Goal: Information Seeking & Learning: Compare options

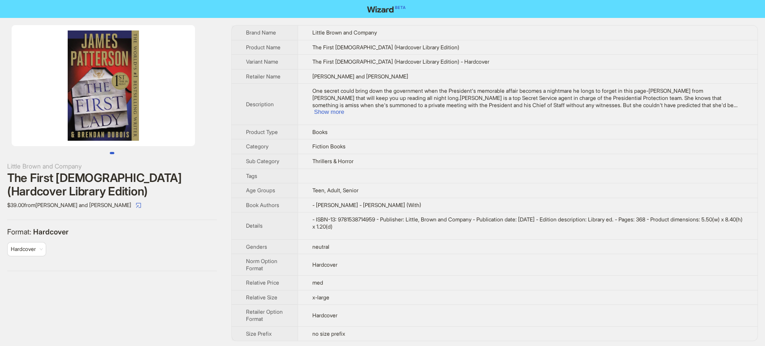
drag, startPoint x: 431, startPoint y: 44, endPoint x: 321, endPoint y: 49, distance: 109.5
click at [321, 49] on td "The First Lady (Hardcover Library Edition)" at bounding box center [527, 47] width 460 height 15
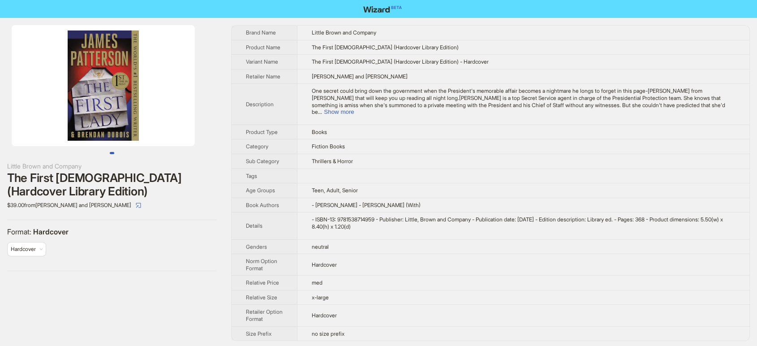
drag, startPoint x: 312, startPoint y: 44, endPoint x: 441, endPoint y: 44, distance: 129.0
click at [441, 44] on td "The First Lady (Hardcover Library Edition)" at bounding box center [523, 47] width 452 height 15
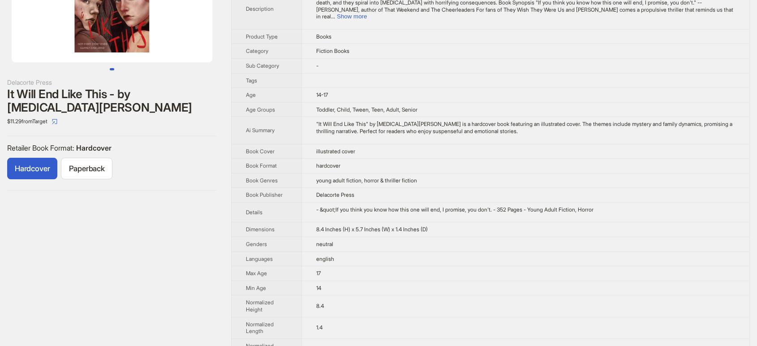
scroll to position [99, 0]
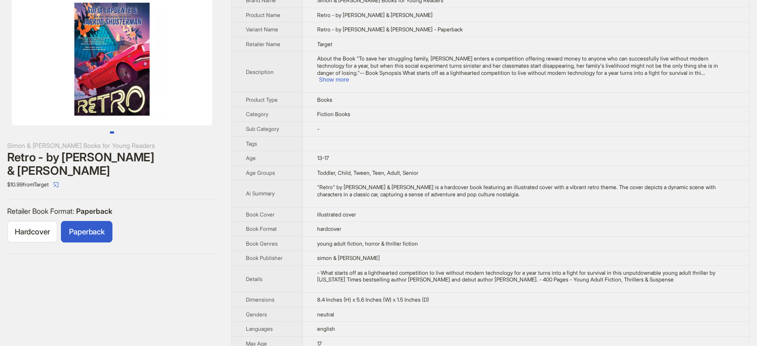
scroll to position [50, 0]
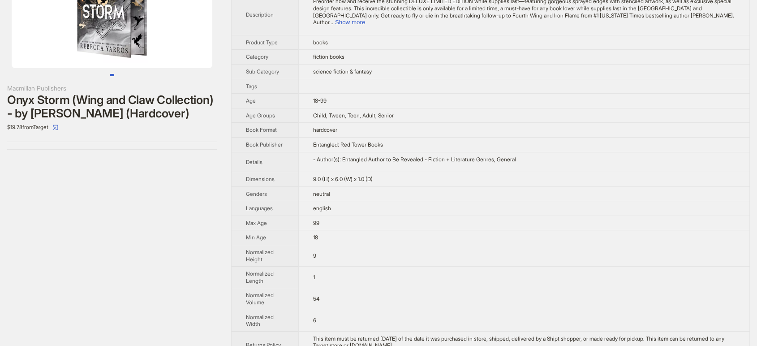
scroll to position [149, 0]
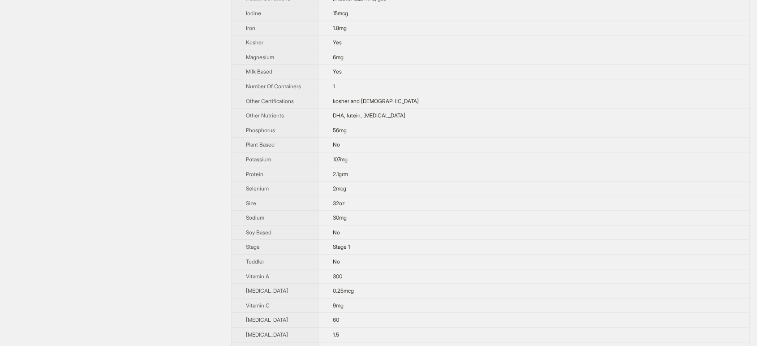
scroll to position [598, 0]
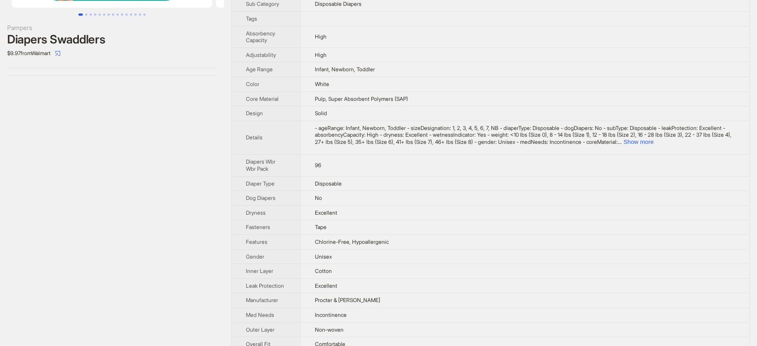
scroll to position [297, 0]
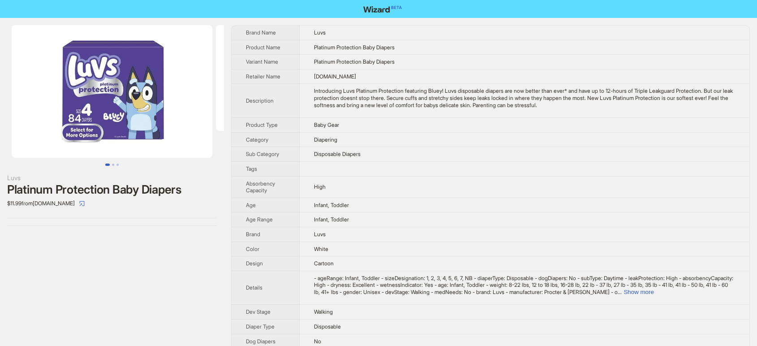
scroll to position [290, 0]
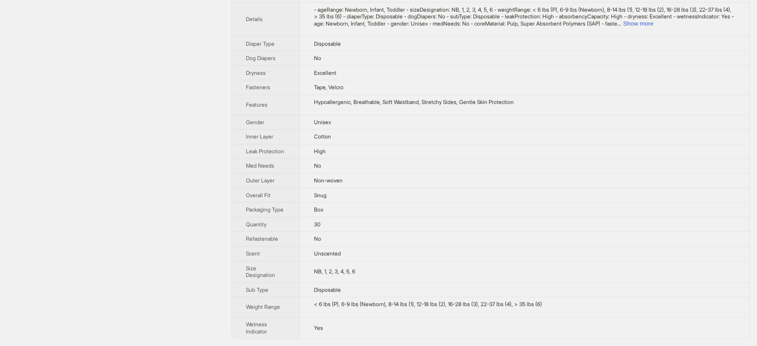
scroll to position [303, 0]
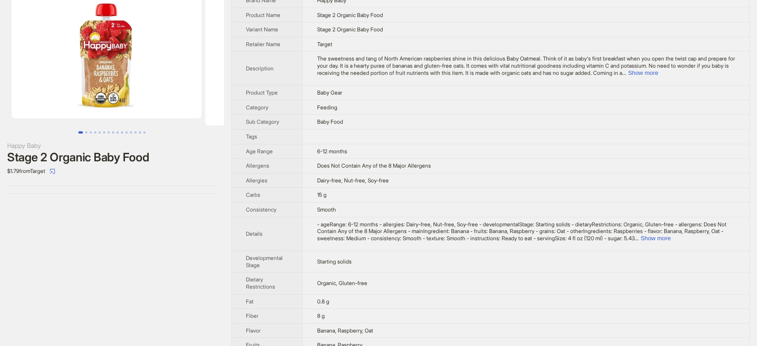
scroll to position [50, 0]
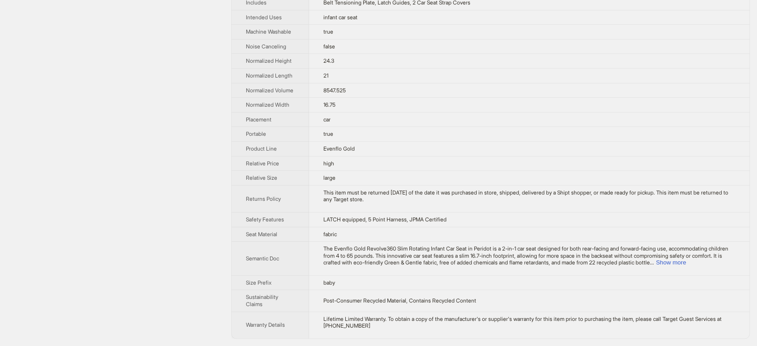
scroll to position [495, 0]
click at [686, 261] on button "Show more" at bounding box center [671, 262] width 30 height 7
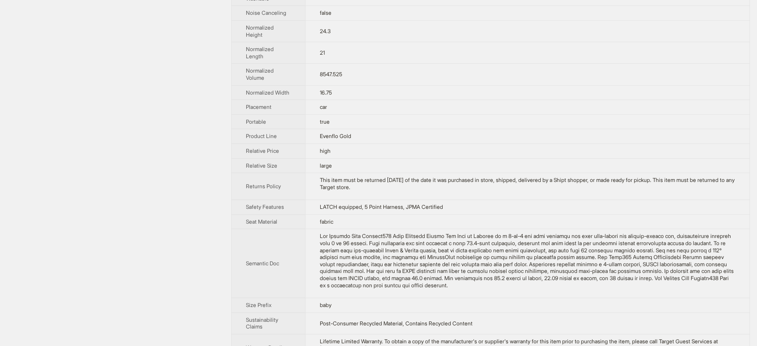
scroll to position [16, 0]
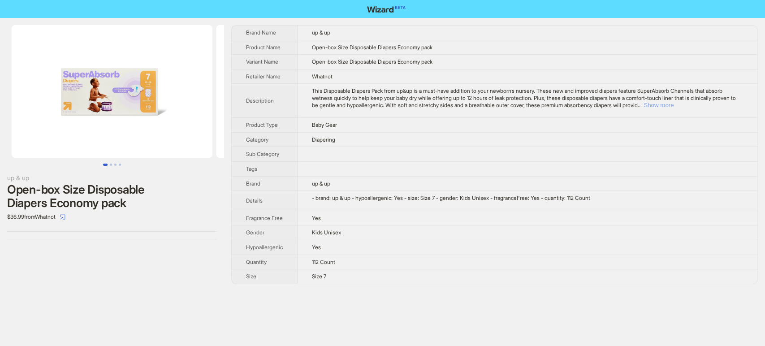
click at [673, 106] on button "Show more" at bounding box center [658, 105] width 30 height 7
click at [65, 217] on icon "select" at bounding box center [62, 216] width 5 height 5
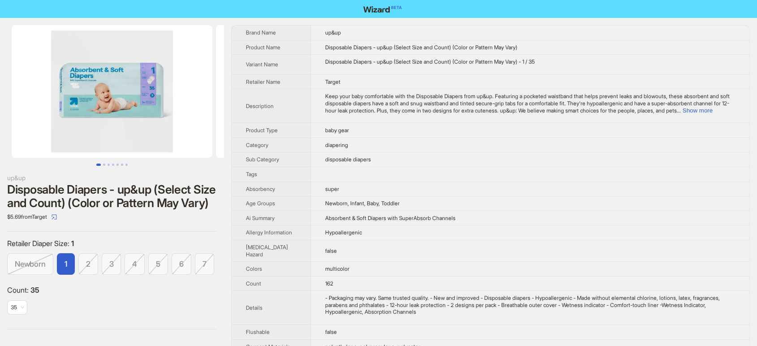
scroll to position [0, 18]
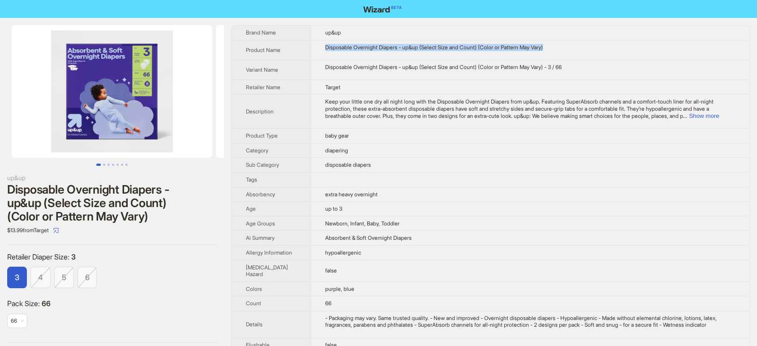
drag, startPoint x: 559, startPoint y: 47, endPoint x: 319, endPoint y: 49, distance: 240.2
click at [325, 49] on div "Disposable Overnight Diapers - up&up (Select Size and Count) (Color or Pattern …" at bounding box center [530, 47] width 410 height 7
copy div "Disposable Overnight Diapers - up&up (Select Size and Count) (Color or Pattern …"
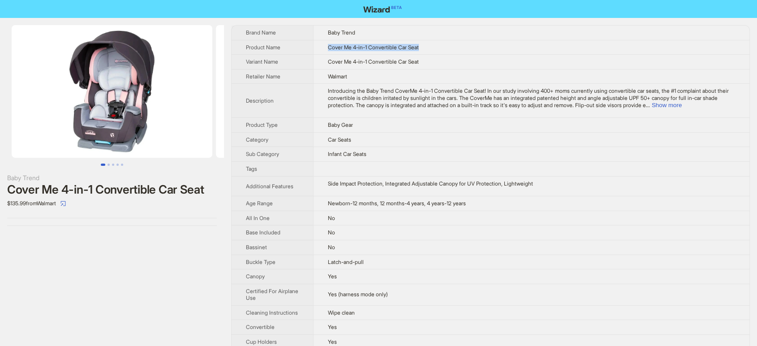
drag, startPoint x: 439, startPoint y: 51, endPoint x: 313, endPoint y: 46, distance: 126.0
click at [313, 46] on tr "Product Name Cover Me 4-in-1 Convertible Car Seat" at bounding box center [491, 47] width 518 height 15
copy tr "Cover Me 4-in-1 Convertible Car Seat"
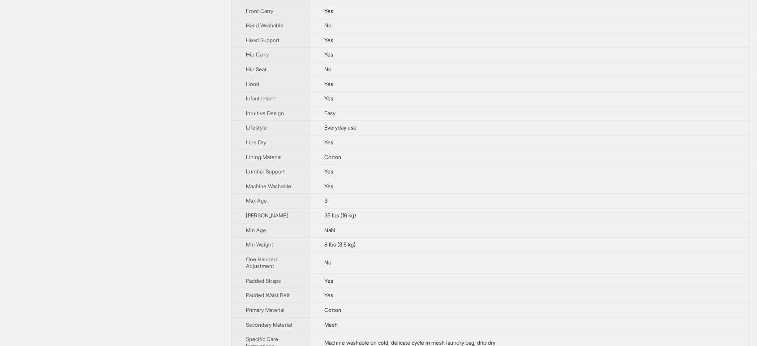
scroll to position [574, 0]
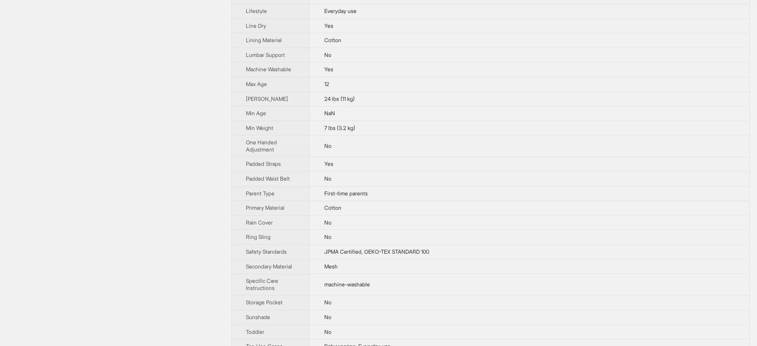
scroll to position [634, 0]
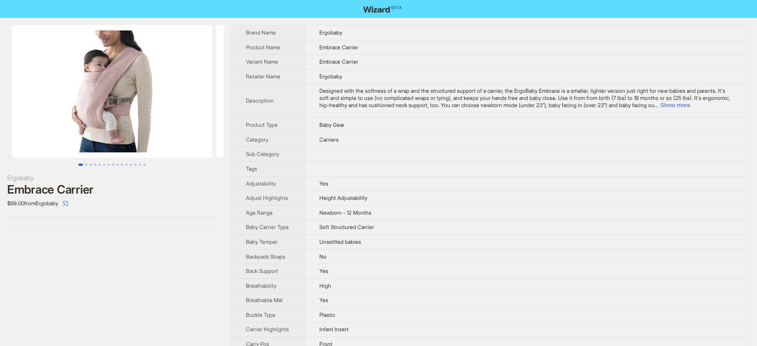
scroll to position [241, 0]
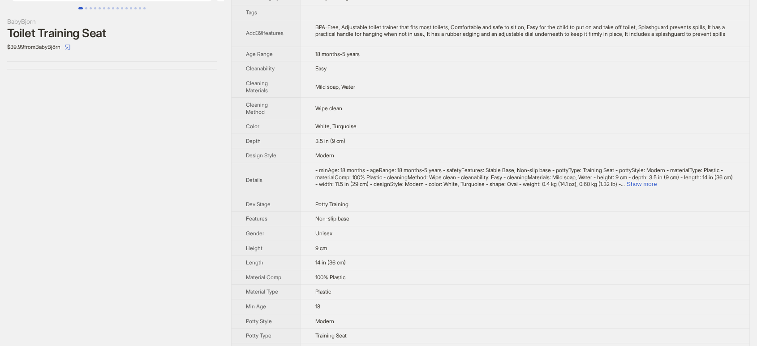
scroll to position [254, 0]
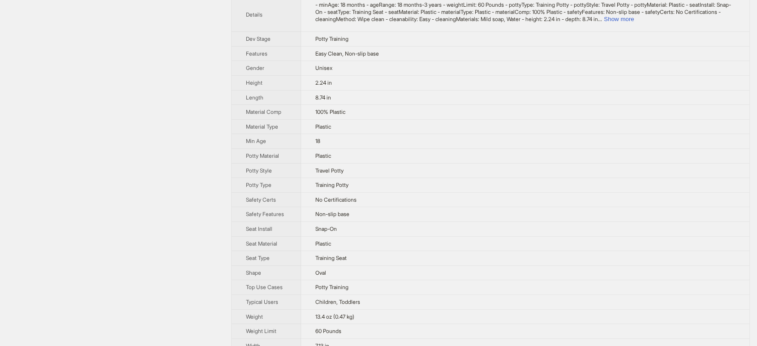
scroll to position [322, 0]
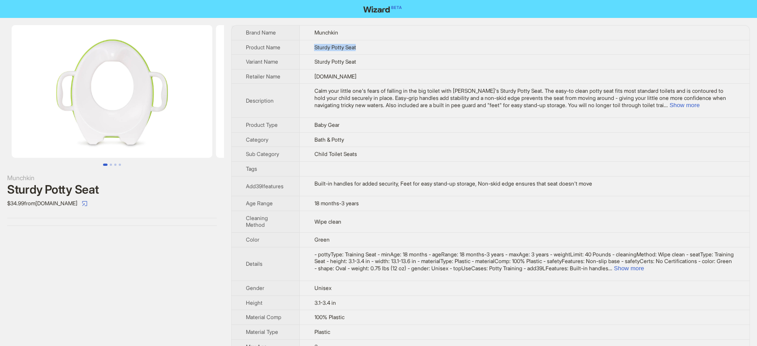
drag, startPoint x: 358, startPoint y: 50, endPoint x: 312, endPoint y: 50, distance: 46.1
click at [312, 50] on td "Sturdy Potty Seat" at bounding box center [525, 47] width 450 height 15
copy span "Sturdy Potty Seat"
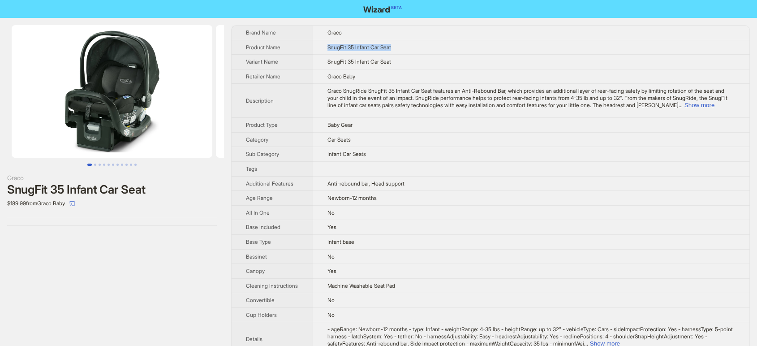
drag, startPoint x: 414, startPoint y: 48, endPoint x: 328, endPoint y: 43, distance: 86.6
click at [328, 43] on td "SnugFit 35 Infant Car Seat" at bounding box center [531, 47] width 437 height 15
copy span "SnugFit 35 Infant Car Seat"
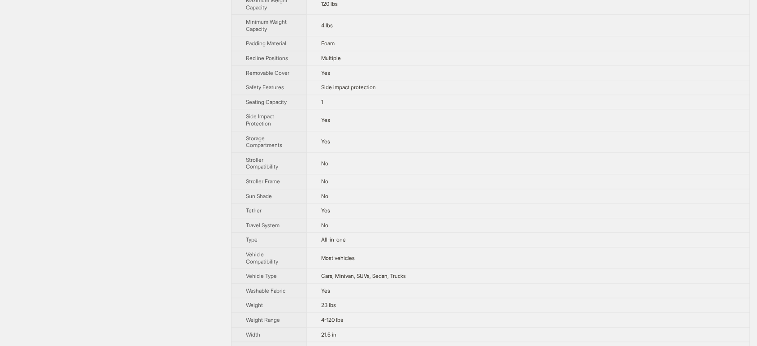
scroll to position [690, 0]
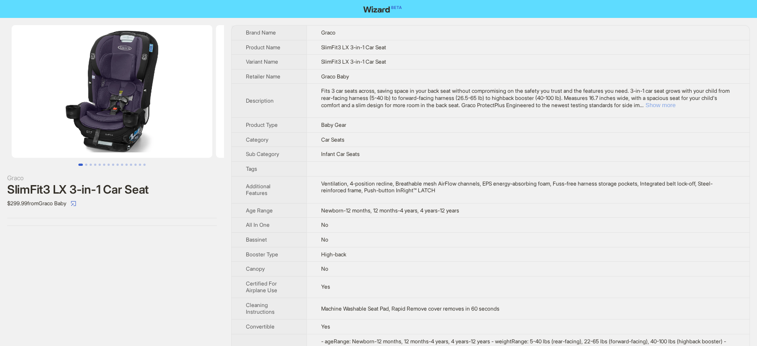
click at [676, 103] on button "Show more" at bounding box center [661, 105] width 30 height 7
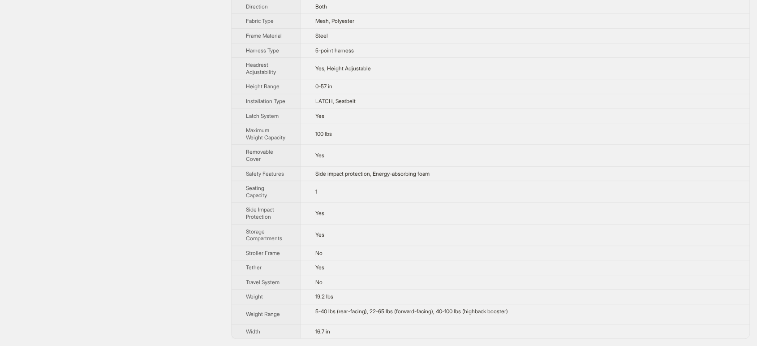
scroll to position [401, 0]
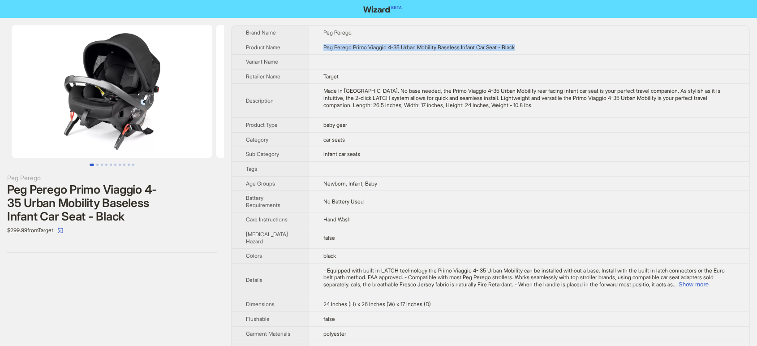
drag, startPoint x: 549, startPoint y: 44, endPoint x: 317, endPoint y: 49, distance: 232.1
click at [317, 49] on td "Peg Perego Primo Viaggio 4-35 Urban Mobility Baseless Infant Car Seat - Black" at bounding box center [529, 47] width 441 height 15
copy span "Peg Perego Primo Viaggio 4-35 Urban Mobility Baseless Infant Car Seat - Black"
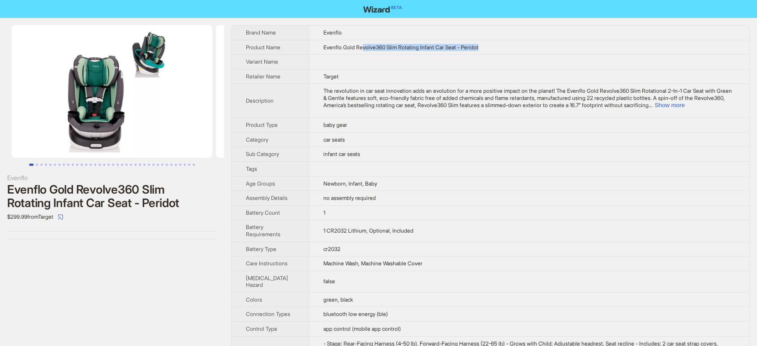
drag, startPoint x: 495, startPoint y: 44, endPoint x: 341, endPoint y: 45, distance: 154.1
click at [355, 45] on td "Evenflo Gold Revolve360 Slim Rotating Infant Car Seat - Peridot" at bounding box center [529, 47] width 440 height 15
drag, startPoint x: 341, startPoint y: 45, endPoint x: 326, endPoint y: 45, distance: 14.3
click at [329, 45] on span "Evenflo Gold Revolve360 Slim Rotating Infant Car Seat - Peridot" at bounding box center [400, 47] width 155 height 7
click at [317, 45] on td "Evenflo Gold Revolve360 Slim Rotating Infant Car Seat - Peridot" at bounding box center [529, 47] width 440 height 15
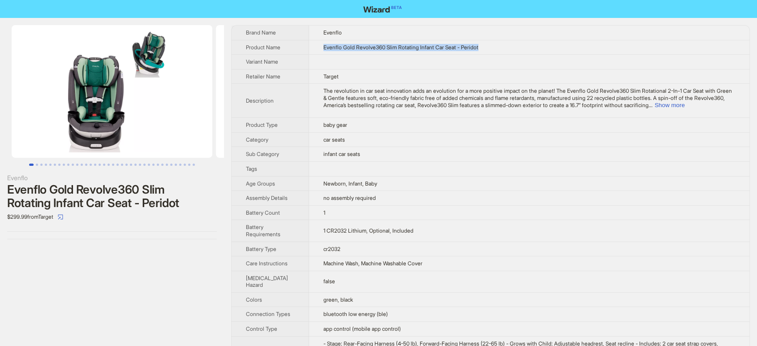
drag, startPoint x: 500, startPoint y: 52, endPoint x: 317, endPoint y: 49, distance: 182.4
click at [318, 49] on td "Evenflo Gold Revolve360 Slim Rotating Infant Car Seat - Peridot" at bounding box center [529, 47] width 440 height 15
copy span "Evenflo Gold Revolve360 Slim Rotating Infant Car Seat - Peridot"
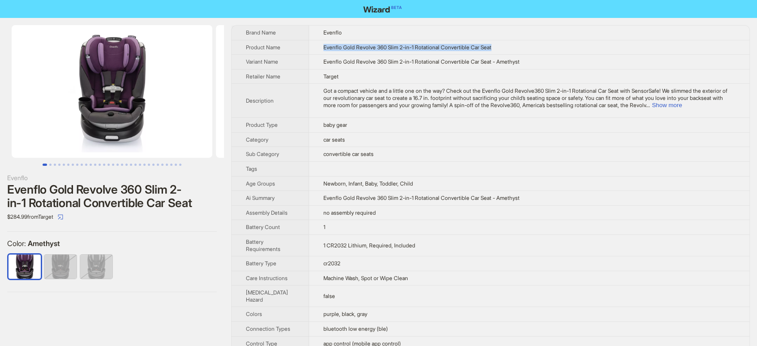
drag, startPoint x: 500, startPoint y: 42, endPoint x: 315, endPoint y: 47, distance: 185.1
click at [315, 47] on td "Evenflo Gold Revolve 360 Slim 2-in-1 Rotational Convertible Car Seat" at bounding box center [529, 47] width 440 height 15
copy span "Evenflo Gold Revolve 360 Slim 2-in-1 Rotational Convertible Car Seat"
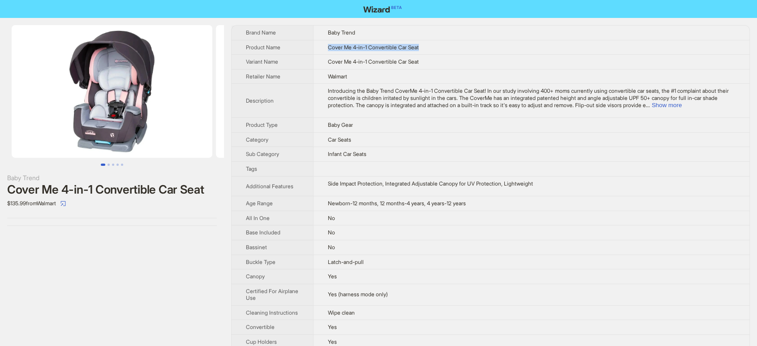
drag, startPoint x: 429, startPoint y: 49, endPoint x: 325, endPoint y: 48, distance: 104.0
click at [325, 48] on td "Cover Me 4-in-1 Convertible Car Seat" at bounding box center [531, 47] width 436 height 15
drag, startPoint x: 442, startPoint y: 49, endPoint x: 303, endPoint y: 40, distance: 138.7
click at [303, 40] on tr "Product Name Cover Me 4-in-1 Convertible Car Seat" at bounding box center [491, 47] width 518 height 15
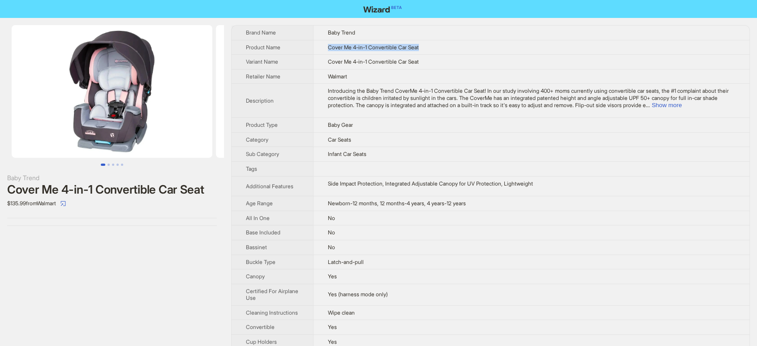
copy tr "Cover Me 4-in-1 Convertible Car Seat"
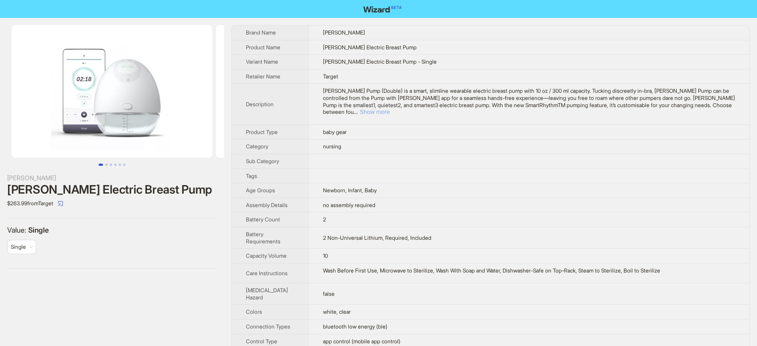
click at [390, 108] on button "Show more" at bounding box center [375, 111] width 30 height 7
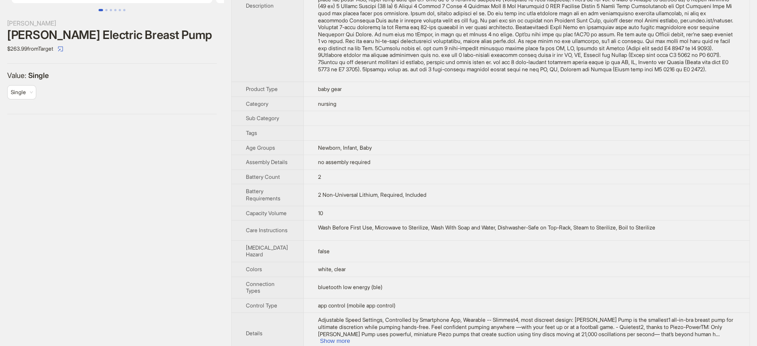
scroll to position [149, 0]
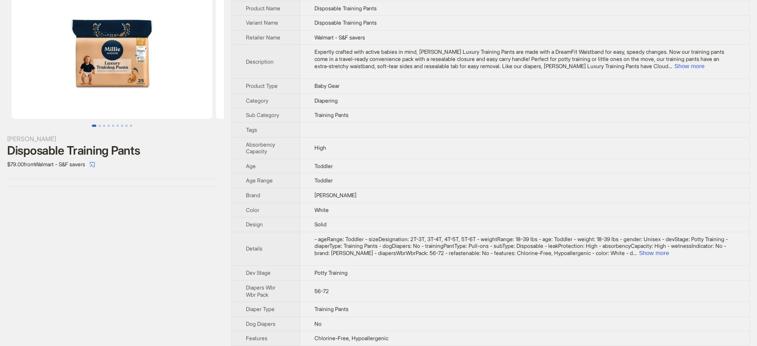
scroll to position [50, 0]
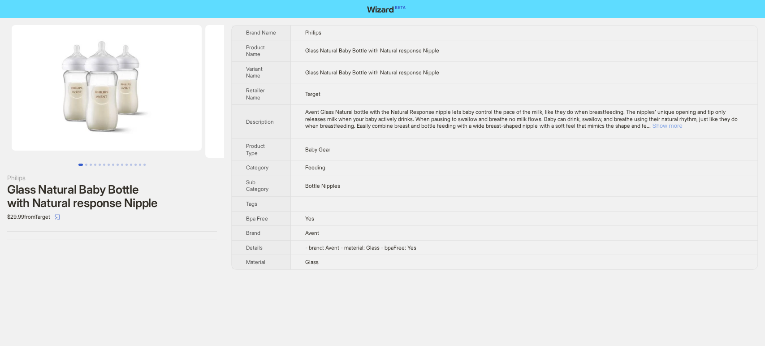
click at [682, 123] on button "Show more" at bounding box center [667, 125] width 30 height 7
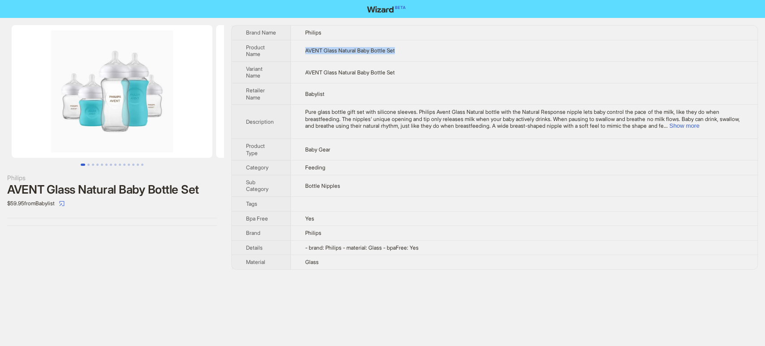
drag, startPoint x: 402, startPoint y: 47, endPoint x: 305, endPoint y: 46, distance: 97.2
click at [305, 46] on td "AVENT Glass Natural Baby Bottle Set" at bounding box center [524, 51] width 466 height 22
copy span "AVENT Glass Natural Baby Bottle Set"
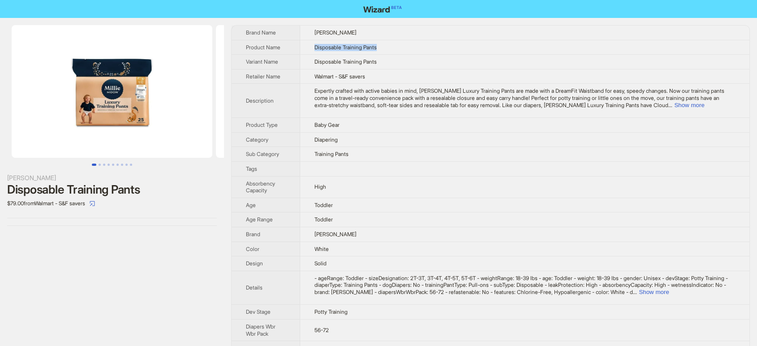
drag, startPoint x: 386, startPoint y: 47, endPoint x: 291, endPoint y: 43, distance: 94.6
click at [291, 43] on tr "Product Name Disposable Training Pants" at bounding box center [491, 47] width 518 height 15
copy tr "Disposable Training Pants"
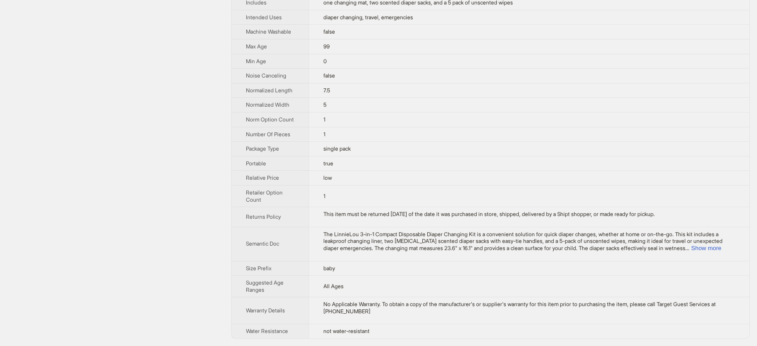
scroll to position [487, 0]
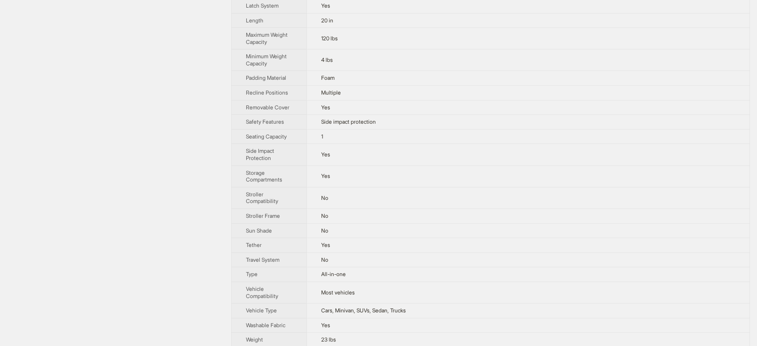
scroll to position [697, 0]
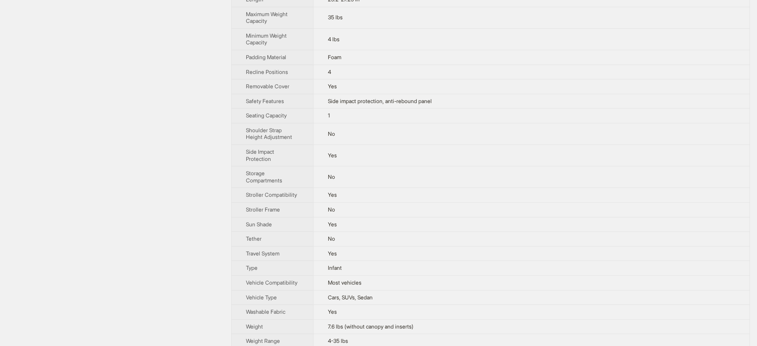
scroll to position [646, 0]
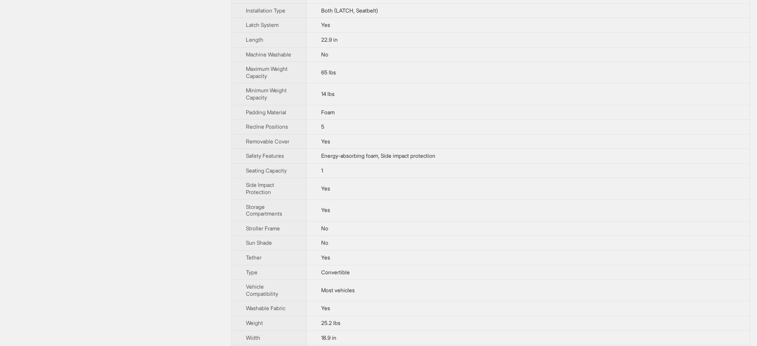
scroll to position [572, 0]
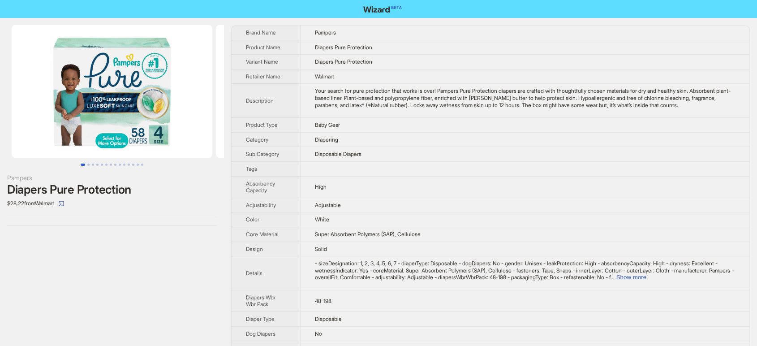
click at [125, 108] on img at bounding box center [112, 91] width 201 height 133
click at [127, 108] on img at bounding box center [112, 91] width 201 height 133
click at [0, 0] on div at bounding box center [0, 0] width 0 height 0
click at [127, 108] on img at bounding box center [112, 91] width 201 height 133
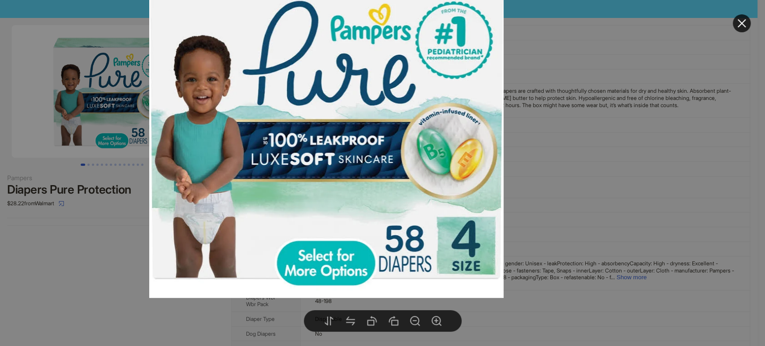
click at [107, 247] on div at bounding box center [382, 173] width 765 height 346
drag, startPoint x: 107, startPoint y: 247, endPoint x: 116, endPoint y: 222, distance: 26.6
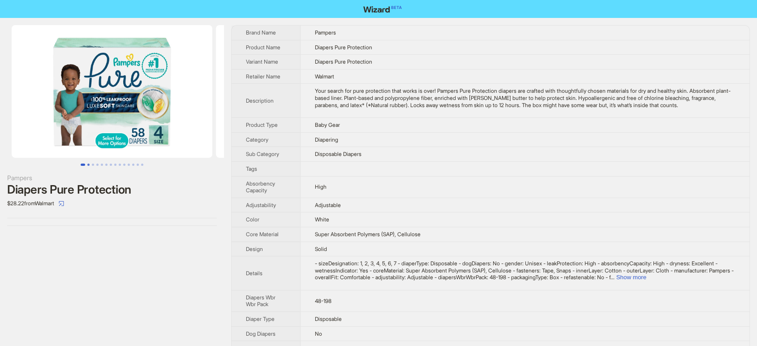
click at [87, 166] on button "Go to slide 2" at bounding box center [88, 165] width 2 height 2
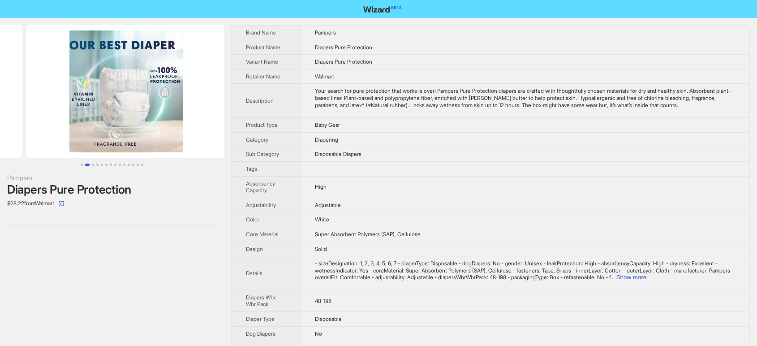
scroll to position [0, 204]
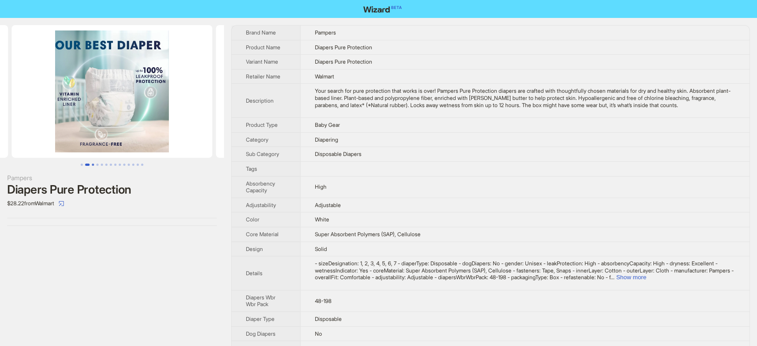
click at [94, 164] on button "Go to slide 3" at bounding box center [93, 165] width 2 height 2
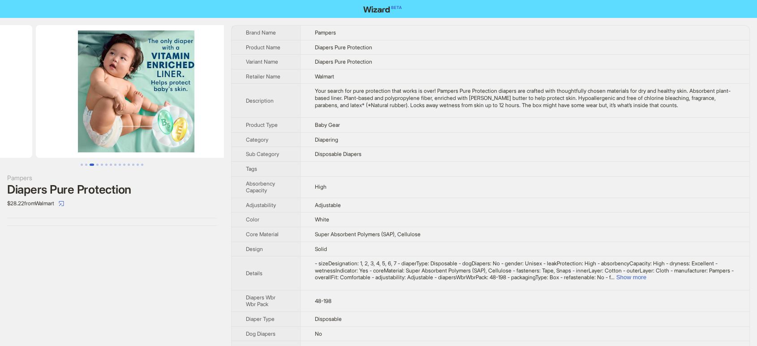
scroll to position [0, 409]
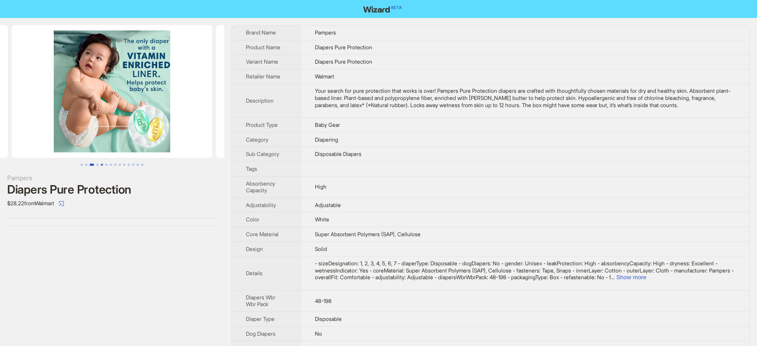
click at [101, 164] on button "Go to slide 5" at bounding box center [102, 165] width 2 height 2
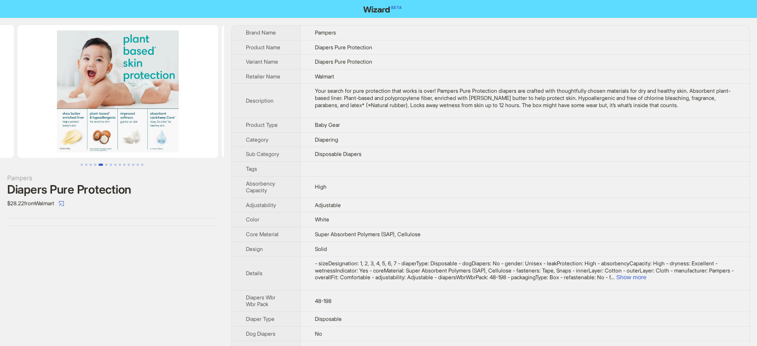
scroll to position [0, 817]
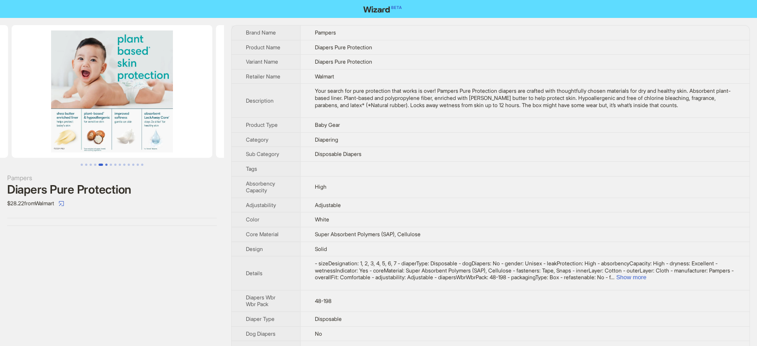
click at [107, 164] on button "Go to slide 6" at bounding box center [106, 165] width 2 height 2
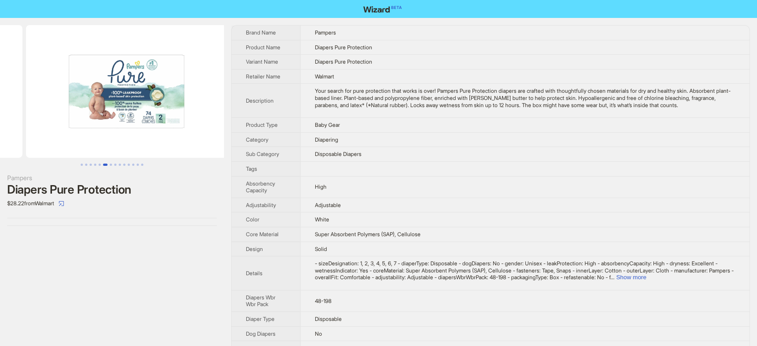
scroll to position [0, 1022]
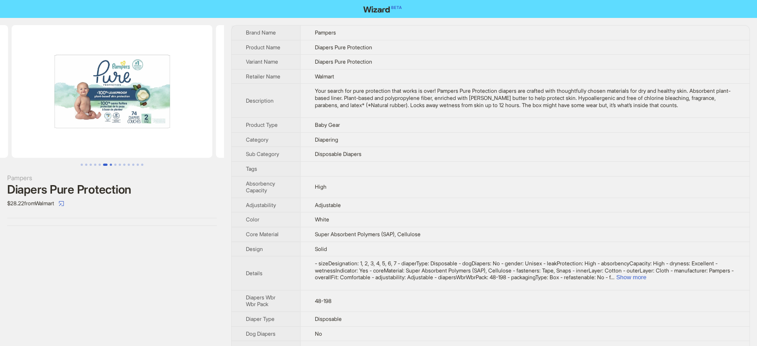
click at [110, 164] on button "Go to slide 7" at bounding box center [111, 165] width 2 height 2
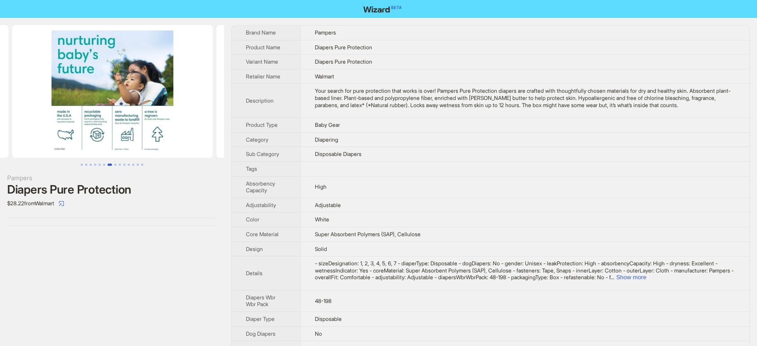
scroll to position [0, 1226]
click at [119, 164] on button "Go to slide 9" at bounding box center [120, 165] width 2 height 2
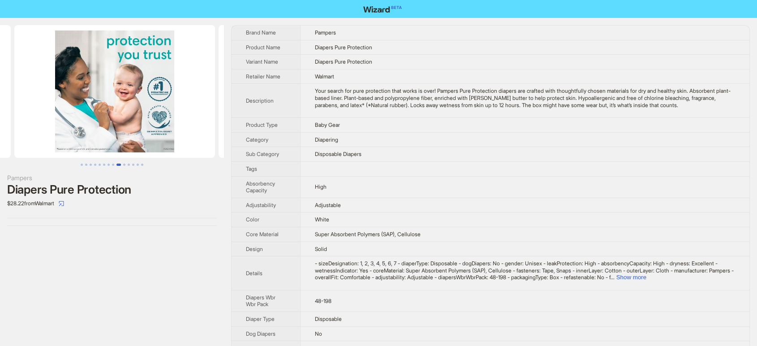
scroll to position [0, 1634]
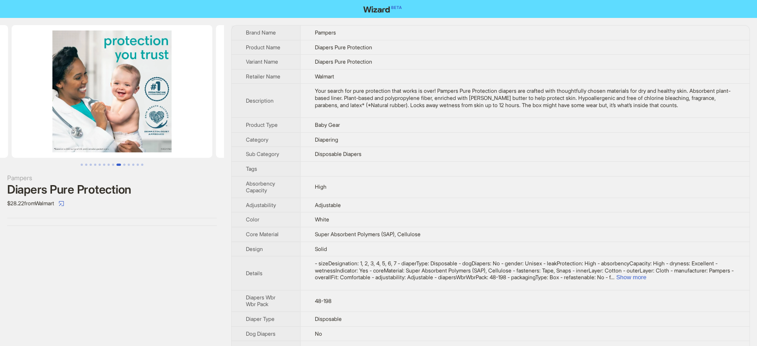
click at [121, 164] on button "Go to slide 9" at bounding box center [118, 165] width 4 height 2
click at [124, 164] on button "Go to slide 10" at bounding box center [124, 165] width 2 height 2
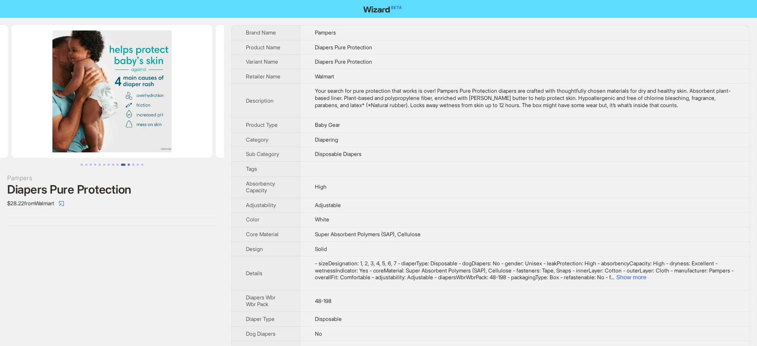
click at [129, 164] on button "Go to slide 11" at bounding box center [129, 165] width 2 height 2
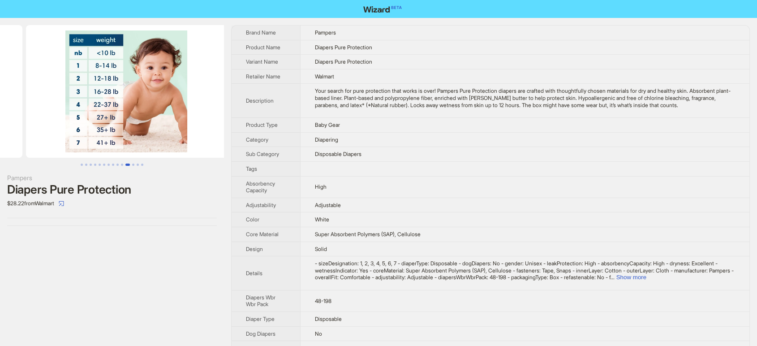
scroll to position [0, 2043]
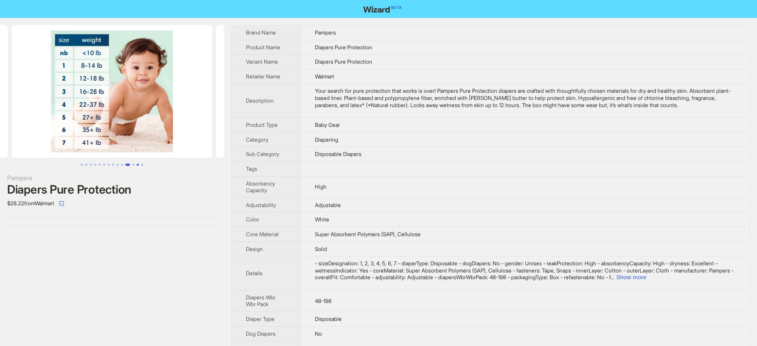
click at [137, 164] on button "Go to slide 13" at bounding box center [138, 165] width 2 height 2
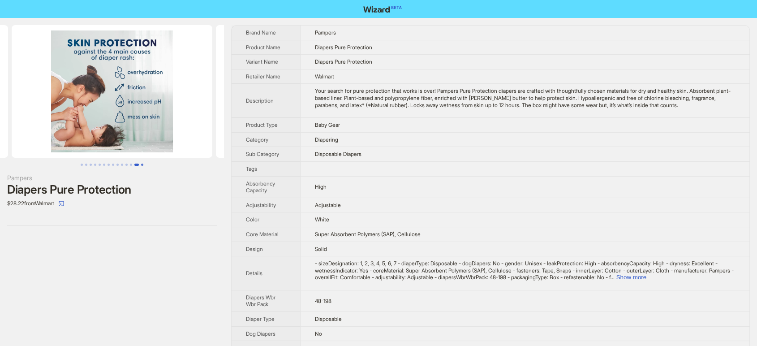
click at [143, 164] on button "Go to slide 14" at bounding box center [142, 165] width 2 height 2
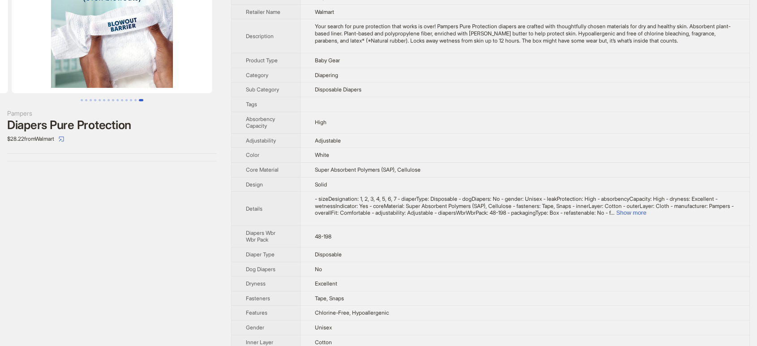
scroll to position [99, 0]
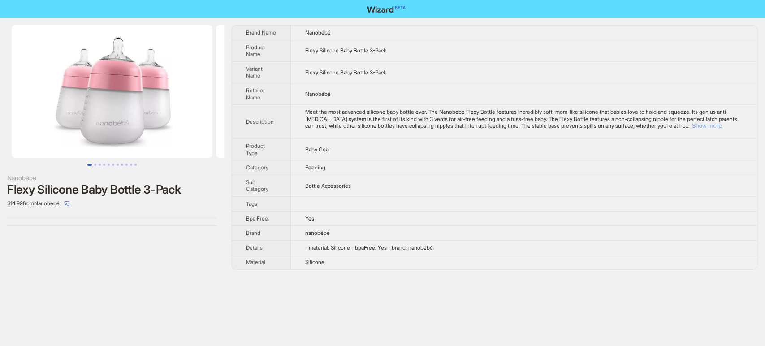
click at [721, 125] on button "Show more" at bounding box center [706, 125] width 30 height 7
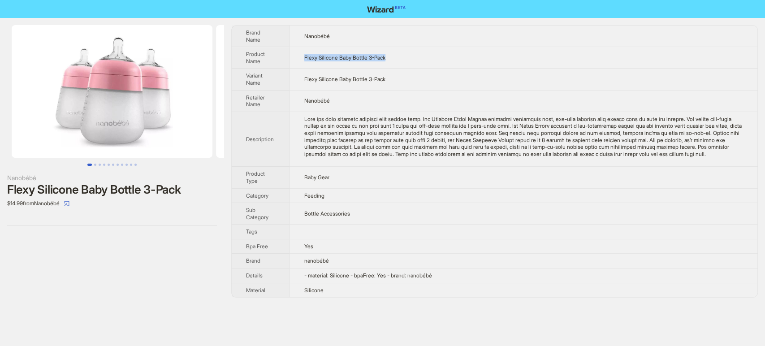
drag, startPoint x: 384, startPoint y: 58, endPoint x: 292, endPoint y: 56, distance: 91.4
click at [292, 56] on td "Flexy Silicone Baby Bottle 3-Pack" at bounding box center [523, 58] width 468 height 22
copy span "Flexy Silicone Baby Bottle 3-Pack"
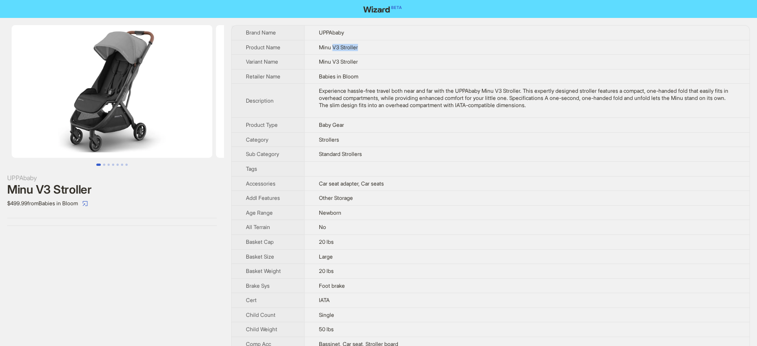
drag, startPoint x: 362, startPoint y: 44, endPoint x: 314, endPoint y: 47, distance: 47.6
click at [319, 47] on td "Minu V3 Stroller" at bounding box center [526, 47] width 445 height 15
click at [306, 46] on td "Minu V3 Stroller" at bounding box center [526, 47] width 445 height 15
drag, startPoint x: 366, startPoint y: 46, endPoint x: 325, endPoint y: 45, distance: 40.8
click at [325, 45] on td "Minu V3 Stroller" at bounding box center [526, 47] width 445 height 15
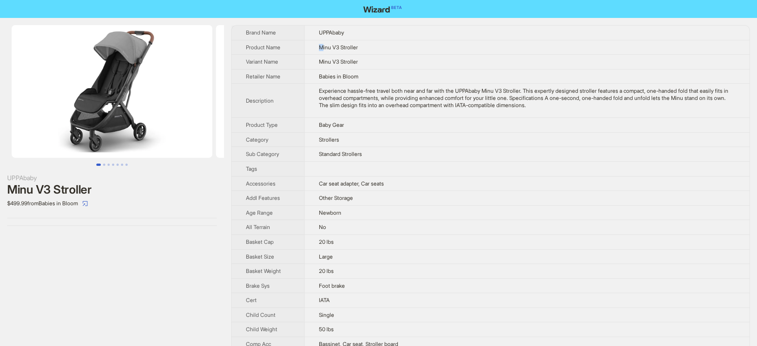
click at [319, 44] on span "Minu V3 Stroller" at bounding box center [338, 47] width 39 height 7
drag, startPoint x: 354, startPoint y: 47, endPoint x: 320, endPoint y: 47, distance: 34.1
click at [334, 47] on td "Minu V3 Stroller" at bounding box center [526, 47] width 445 height 15
click at [310, 47] on td "Minu V3 Stroller" at bounding box center [526, 47] width 445 height 15
drag, startPoint x: 309, startPoint y: 43, endPoint x: 387, endPoint y: 42, distance: 78.0
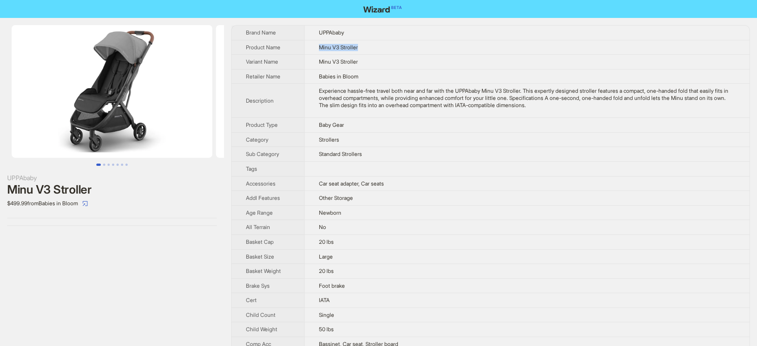
click at [387, 42] on td "Minu V3 Stroller" at bounding box center [526, 47] width 445 height 15
copy span "Minu V3 Stroller"
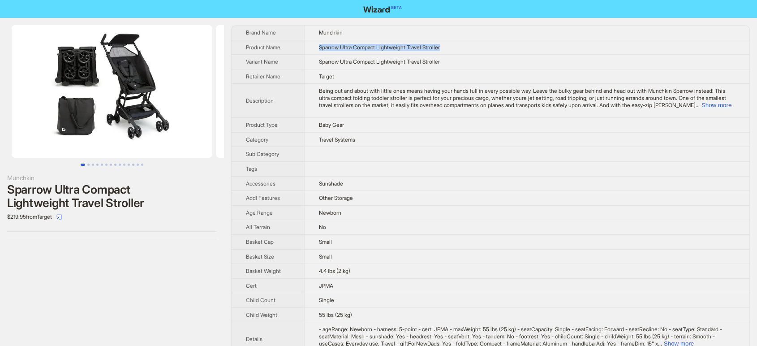
drag, startPoint x: 405, startPoint y: 46, endPoint x: 304, endPoint y: 43, distance: 100.9
click at [306, 43] on td "Sparrow Ultra Compact Lightweight Travel Stroller" at bounding box center [526, 47] width 445 height 15
click at [304, 43] on td "Sparrow Ultra Compact Lightweight Travel Stroller" at bounding box center [526, 47] width 445 height 15
copy span "Sparrow Ultra Compact Lightweight Travel Stroller"
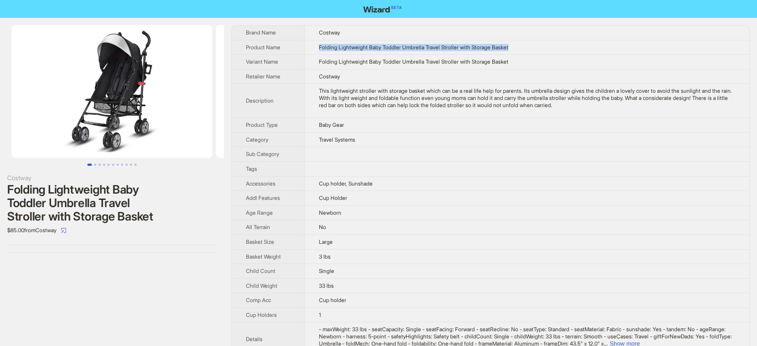
drag, startPoint x: 526, startPoint y: 45, endPoint x: 303, endPoint y: 47, distance: 222.7
click at [304, 49] on td "Folding Lightweight Baby Toddler Umbrella Travel Stroller with Storage Basket" at bounding box center [526, 47] width 445 height 15
copy span "Folding Lightweight Baby Toddler Umbrella Travel Stroller with Storage Basket"
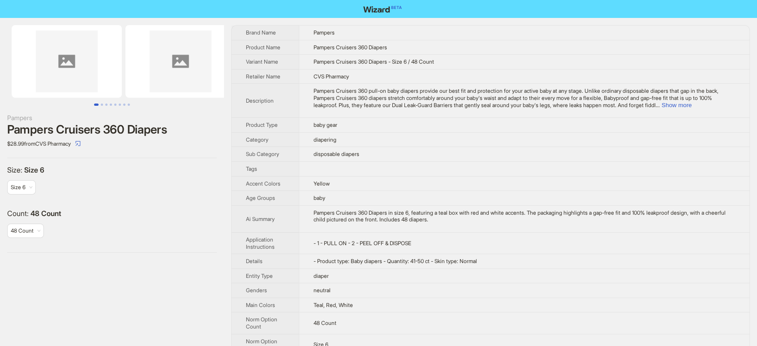
click at [65, 53] on img at bounding box center [67, 61] width 110 height 73
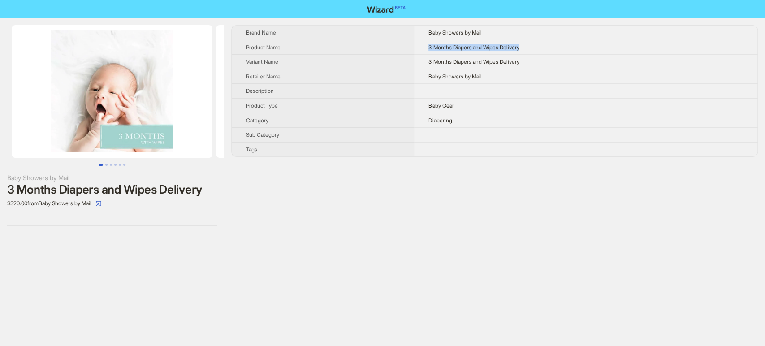
drag, startPoint x: 532, startPoint y: 43, endPoint x: 424, endPoint y: 46, distance: 108.0
click at [424, 46] on td "3 Months Diapers and Wipes Delivery" at bounding box center [585, 47] width 343 height 15
copy span "3 Months Diapers and Wipes Delivery"
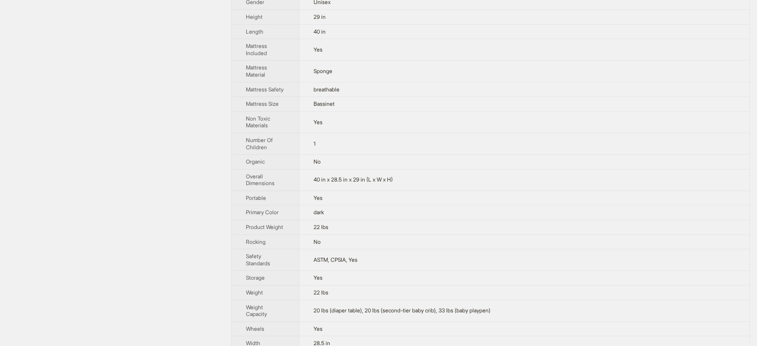
scroll to position [515, 0]
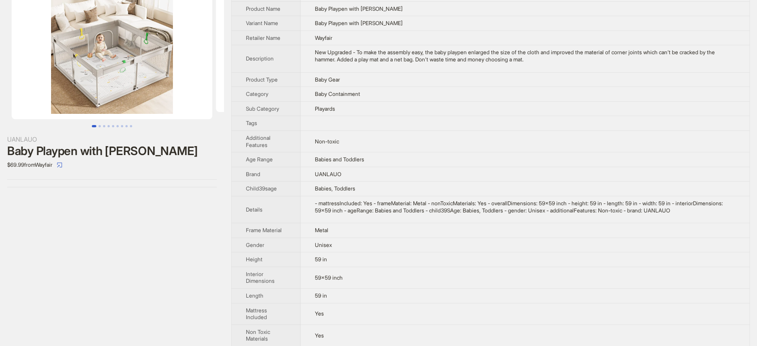
scroll to position [50, 0]
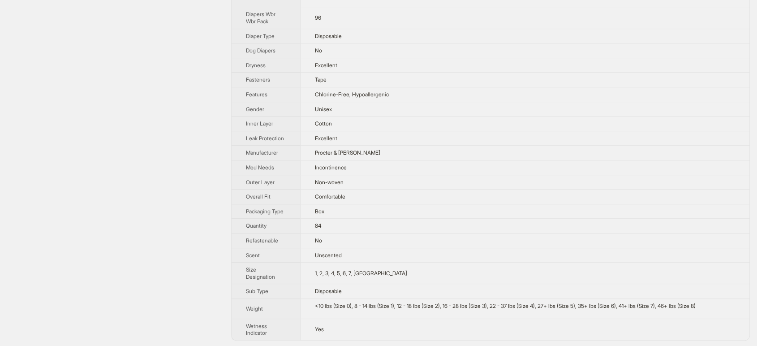
scroll to position [4, 0]
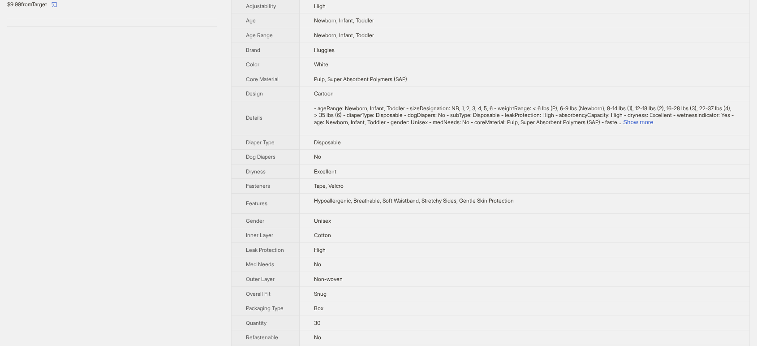
scroll to position [16, 0]
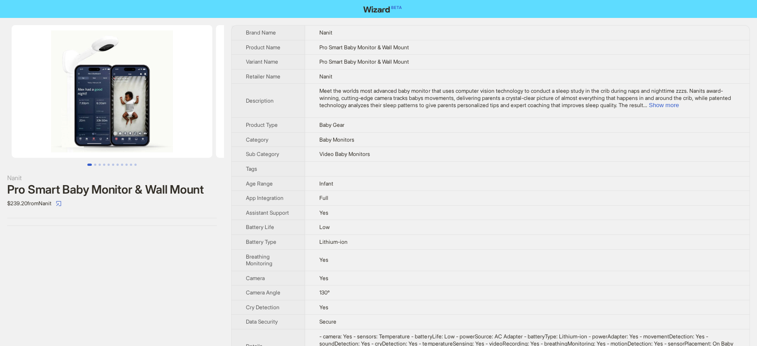
scroll to position [249, 0]
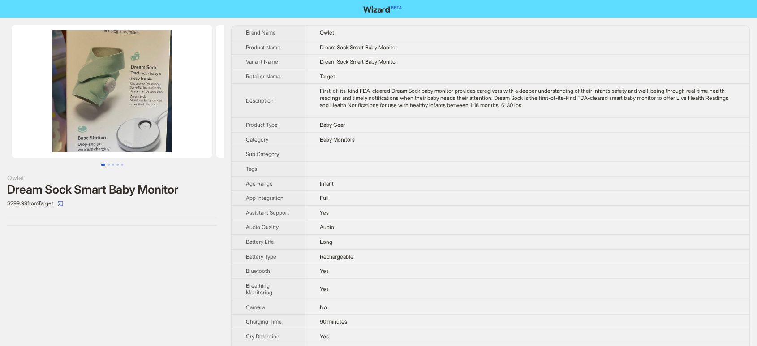
scroll to position [212, 0]
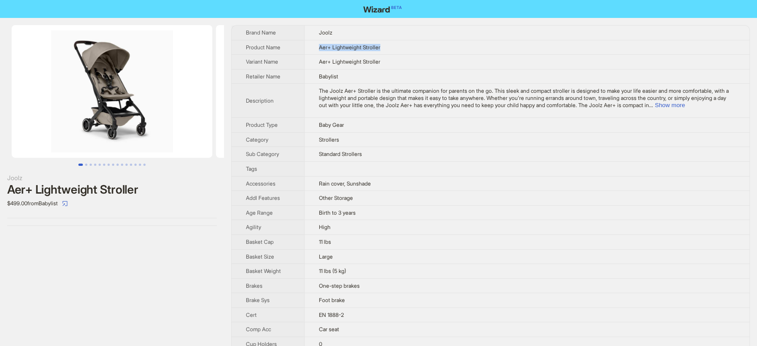
drag, startPoint x: 379, startPoint y: 49, endPoint x: 309, endPoint y: 53, distance: 70.0
click at [309, 53] on td "Aer+ Lightweight Stroller" at bounding box center [526, 47] width 445 height 15
copy span "Aer+ Lightweight Stroller"
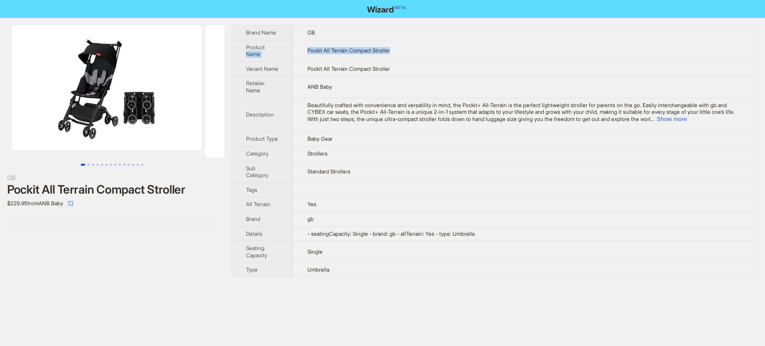
drag, startPoint x: 398, startPoint y: 51, endPoint x: 293, endPoint y: 43, distance: 104.7
click at [293, 43] on tr "Product Name Pockit All Terrain Compact Stroller" at bounding box center [495, 51] width 526 height 22
copy tr "Name Pockit All Terrain Compact Stroller"
click at [431, 51] on td "Pockit All Terrain Compact Stroller" at bounding box center [525, 51] width 464 height 22
drag, startPoint x: 419, startPoint y: 53, endPoint x: 301, endPoint y: 39, distance: 119.1
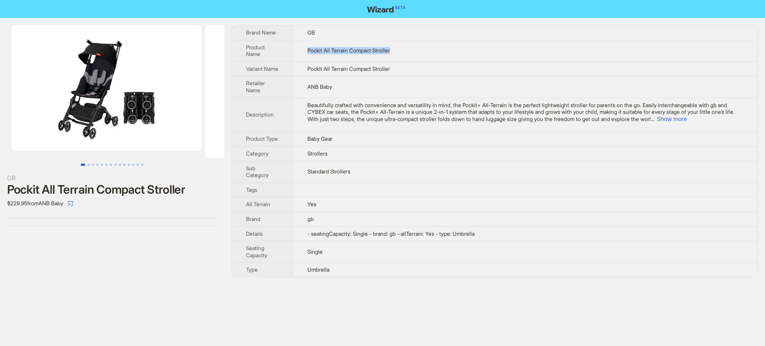
click at [301, 40] on td "Pockit All Terrain Compact Stroller" at bounding box center [525, 51] width 464 height 22
copy span "Pockit All Terrain Compact Stroller"
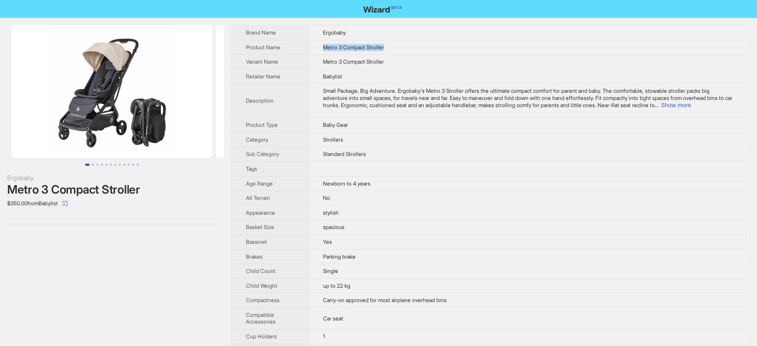
drag, startPoint x: 406, startPoint y: 45, endPoint x: 312, endPoint y: 44, distance: 94.5
click at [312, 44] on td "Metro 3 Compact Stroller" at bounding box center [529, 47] width 441 height 15
copy span "Metro 3 Compact Stroller"
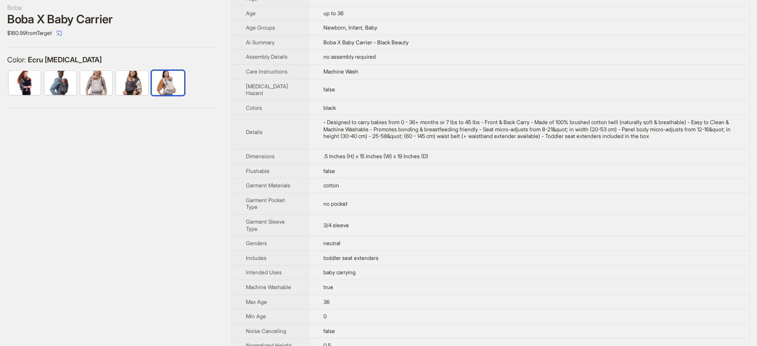
scroll to position [153, 0]
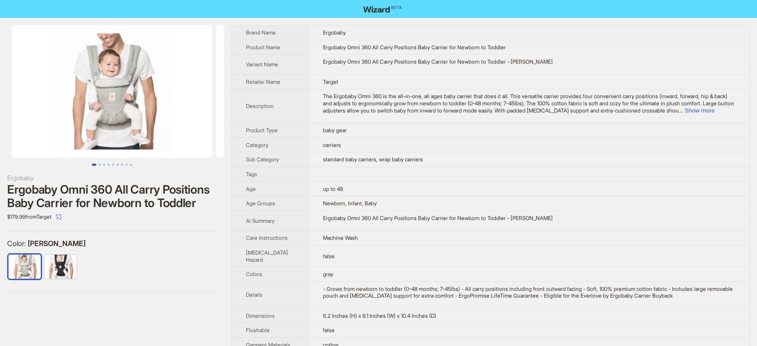
scroll to position [185, 0]
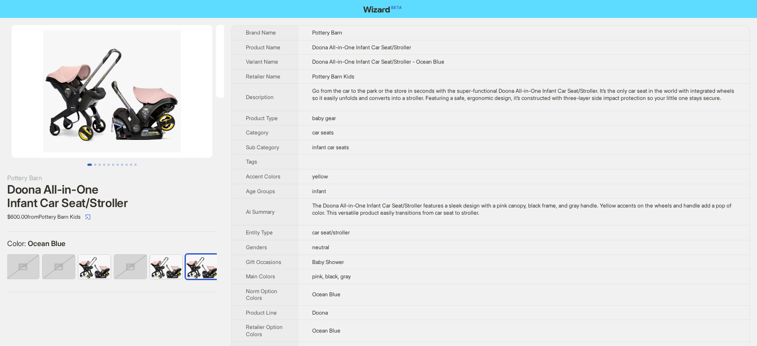
scroll to position [0, 41]
drag, startPoint x: 436, startPoint y: 48, endPoint x: 306, endPoint y: 46, distance: 129.9
click at [315, 46] on td "Doona All-in-One Infant Car Seat/Stroller" at bounding box center [523, 47] width 452 height 15
click at [306, 46] on td "Doona All-in-One Infant Car Seat/Stroller" at bounding box center [523, 47] width 452 height 15
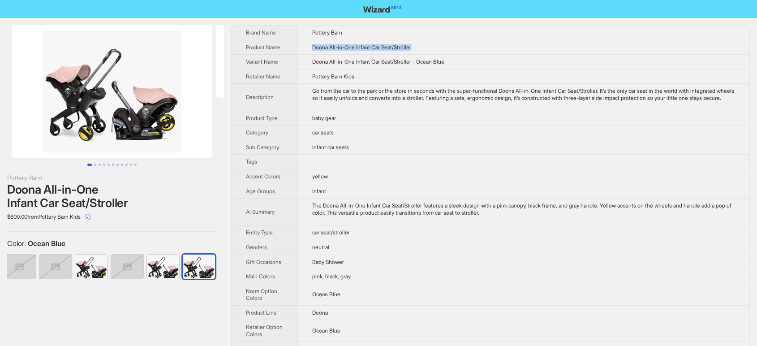
drag, startPoint x: 434, startPoint y: 51, endPoint x: 313, endPoint y: 50, distance: 121.0
click at [313, 50] on td "Doona All-in-One Infant Car Seat/Stroller" at bounding box center [523, 47] width 452 height 15
copy span "Doona All-in-One Infant Car Seat/Stroller"
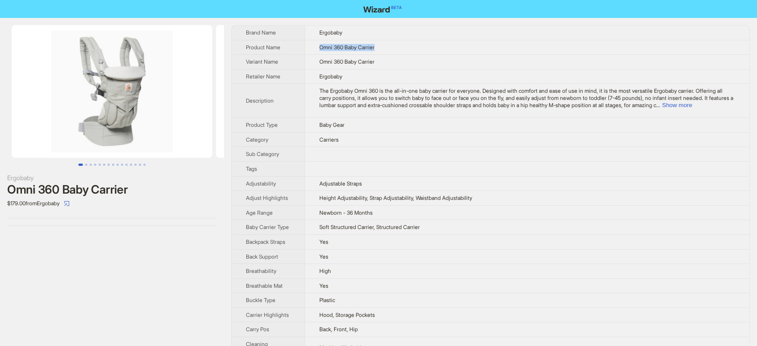
drag, startPoint x: 383, startPoint y: 47, endPoint x: 305, endPoint y: 42, distance: 78.1
click at [305, 42] on td "Omni 360 Baby Carrier" at bounding box center [527, 47] width 445 height 15
copy span "Omni 360 Baby Carrier"
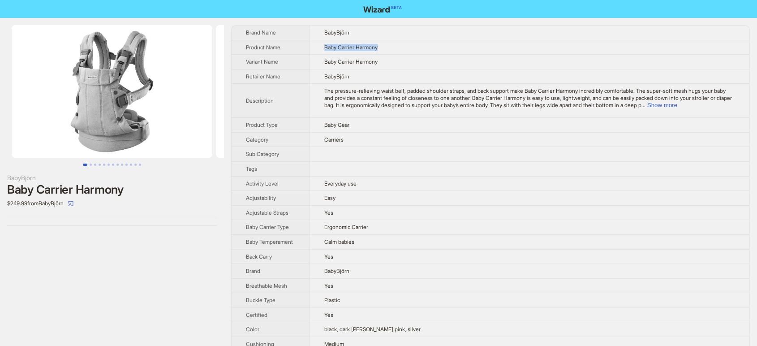
drag, startPoint x: 344, startPoint y: 47, endPoint x: 313, endPoint y: 47, distance: 30.9
click at [313, 47] on td "Baby Carrier Harmony" at bounding box center [530, 47] width 440 height 15
copy span "Baby Carrier Harmony"
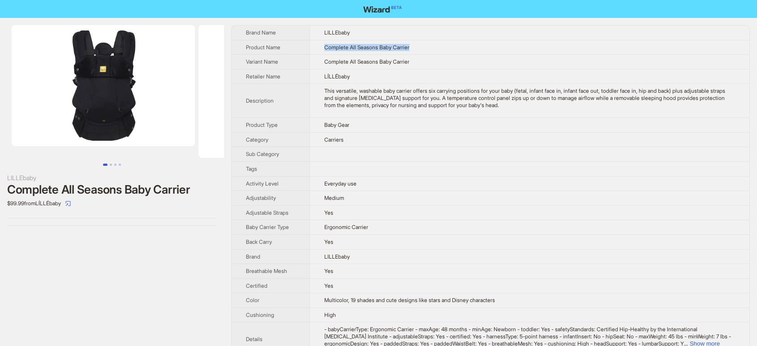
drag, startPoint x: 410, startPoint y: 45, endPoint x: 314, endPoint y: 45, distance: 96.3
click at [314, 45] on td "Complete All Seasons Baby Carrier" at bounding box center [530, 47] width 440 height 15
copy span "Complete All Seasons Baby Carrier"
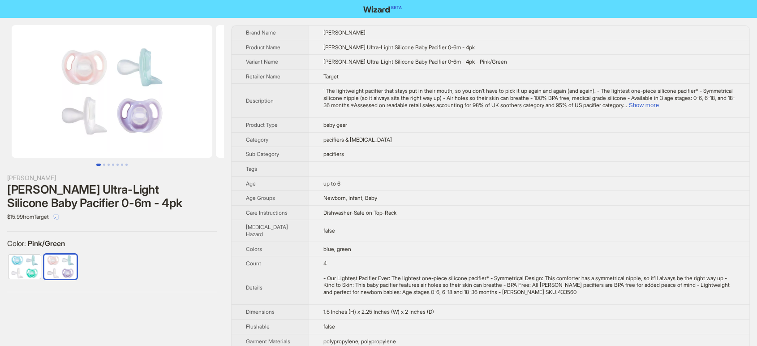
click at [59, 218] on icon "select" at bounding box center [55, 216] width 5 height 5
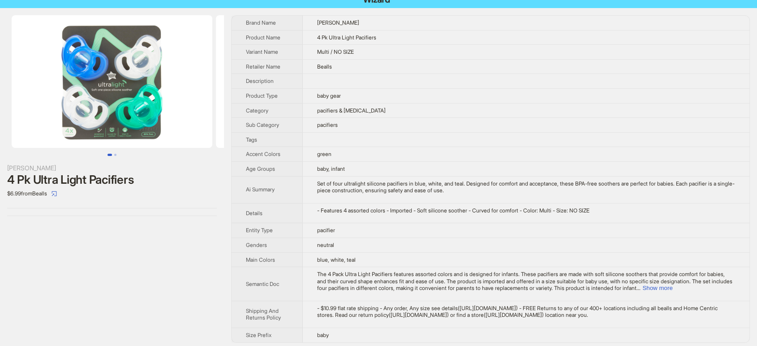
scroll to position [13, 0]
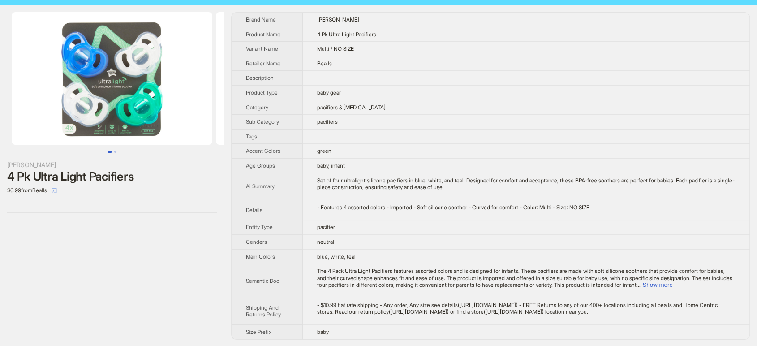
click at [56, 190] on button "button" at bounding box center [54, 190] width 14 height 14
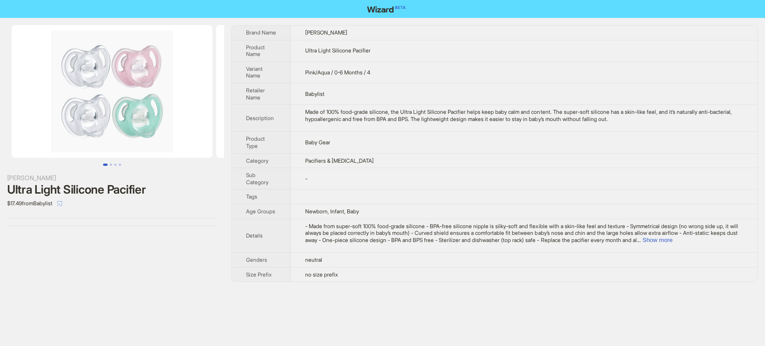
click at [62, 203] on icon "select" at bounding box center [59, 203] width 5 height 5
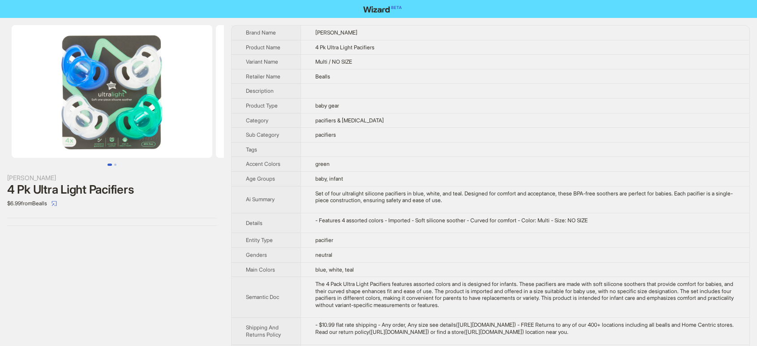
scroll to position [13, 0]
